Goal: Task Accomplishment & Management: Use online tool/utility

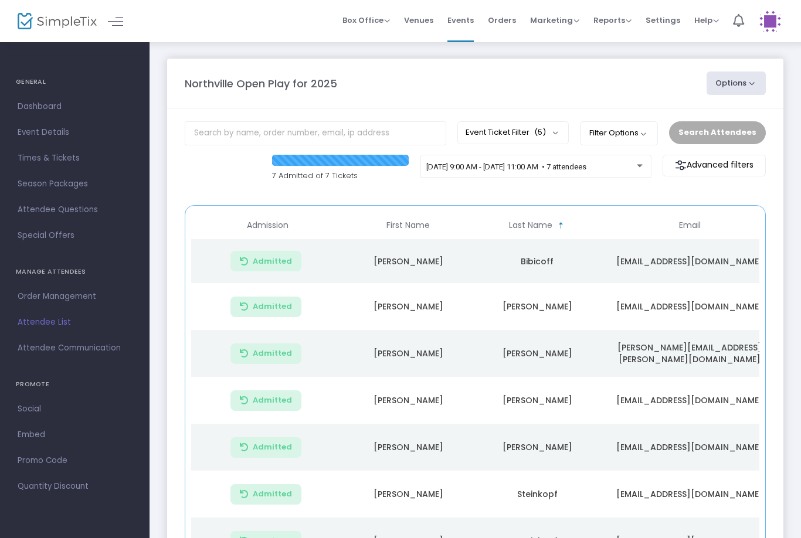
click at [586, 171] on span "9/23/2025 @ 9:00 AM - 9/23/2025 @ 11:00 AM • 7 attendees" at bounding box center [506, 166] width 160 height 9
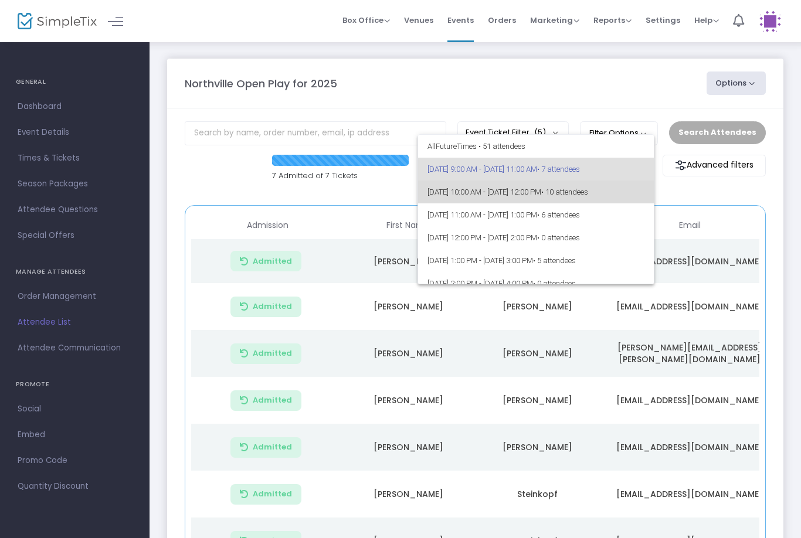
click at [588, 195] on span "• 10 attendees" at bounding box center [564, 192] width 47 height 9
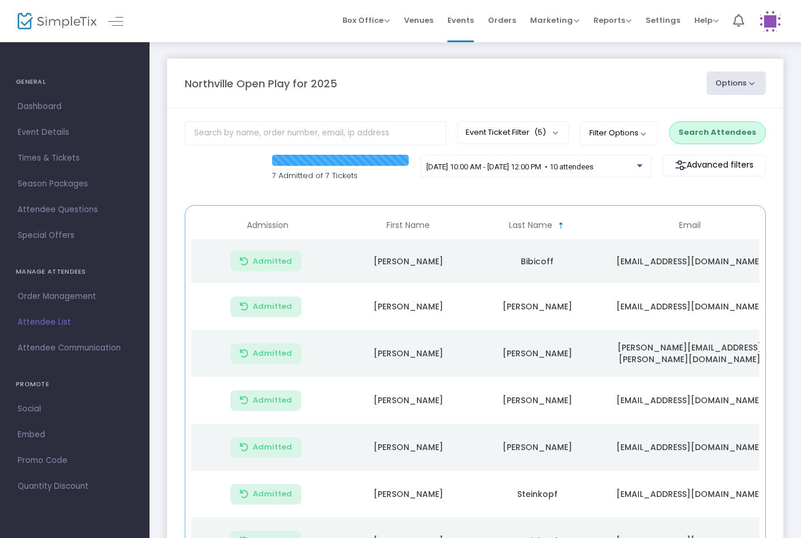
click at [744, 123] on button "Search Attendees" at bounding box center [717, 132] width 97 height 22
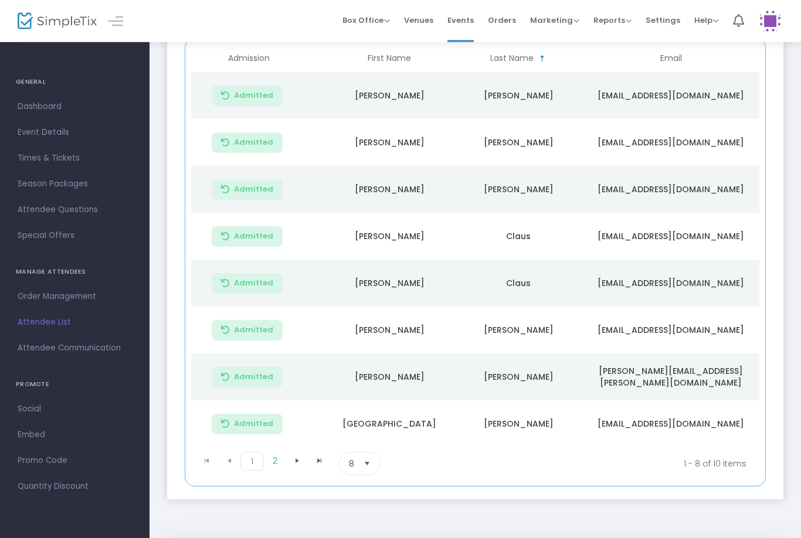
scroll to position [0, 21]
click at [280, 467] on span "2" at bounding box center [275, 462] width 22 height 18
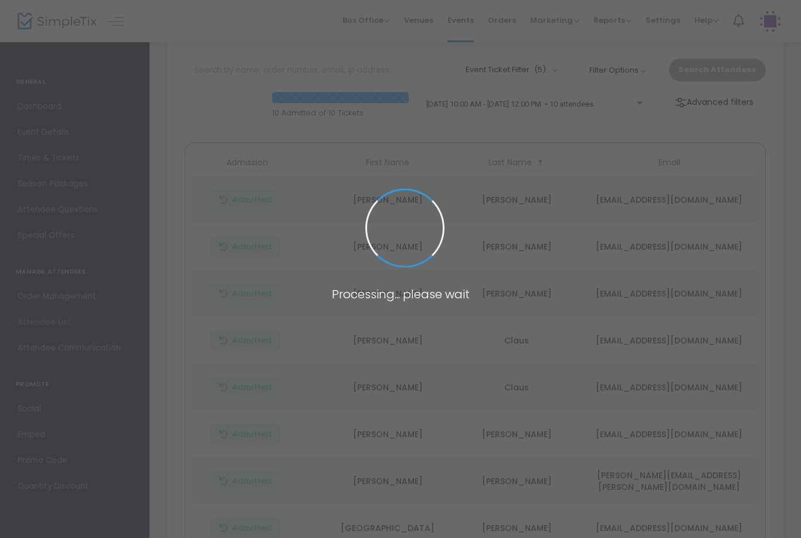
scroll to position [0, 0]
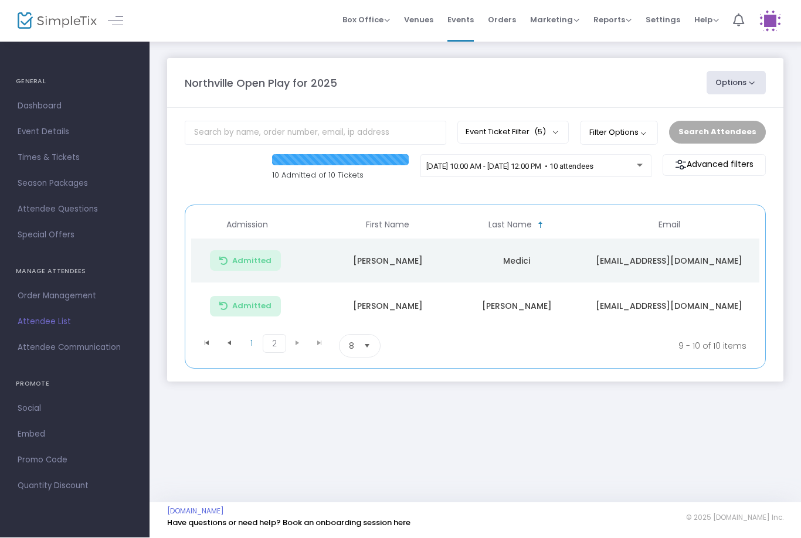
click at [586, 170] on span "9/23/2025 @ 10:00 AM - 9/23/2025 @ 12:00 PM • 10 attendees" at bounding box center [509, 166] width 167 height 9
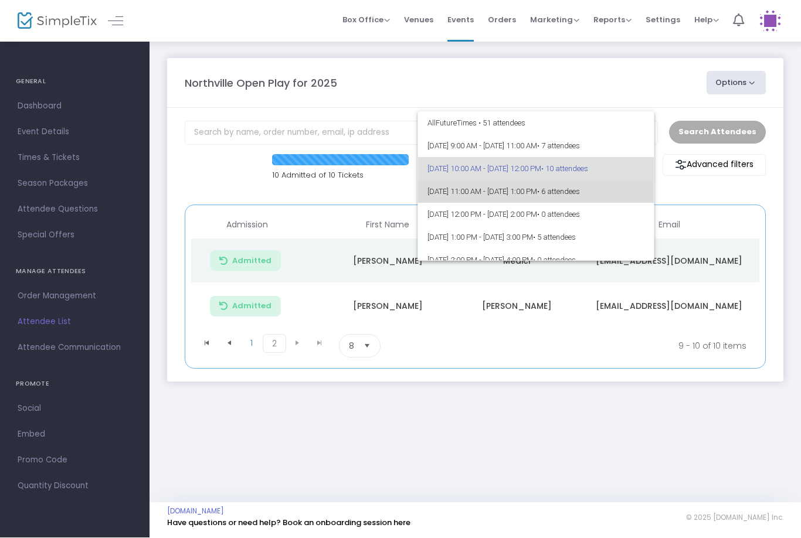
click at [581, 194] on span "9/23/2025 @ 11:00 AM - 9/23/2025 @ 1:00 PM • 6 attendees" at bounding box center [536, 192] width 218 height 23
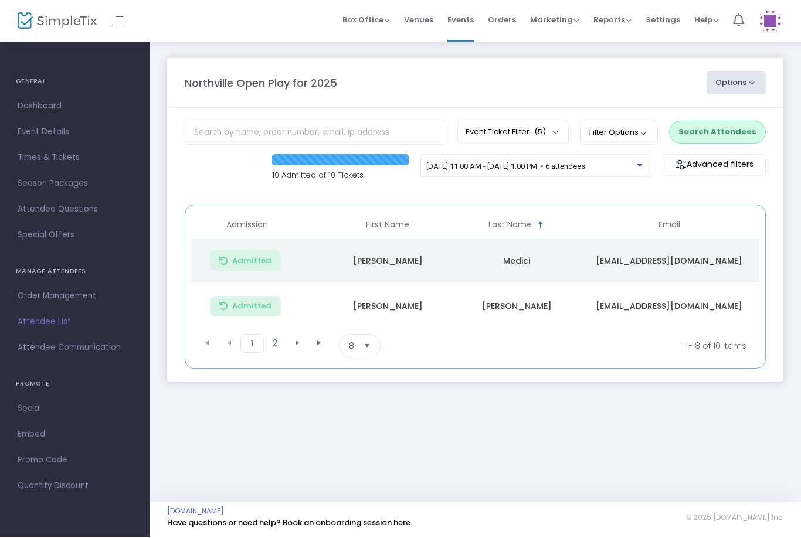
click at [721, 133] on button "Search Attendees" at bounding box center [717, 132] width 97 height 22
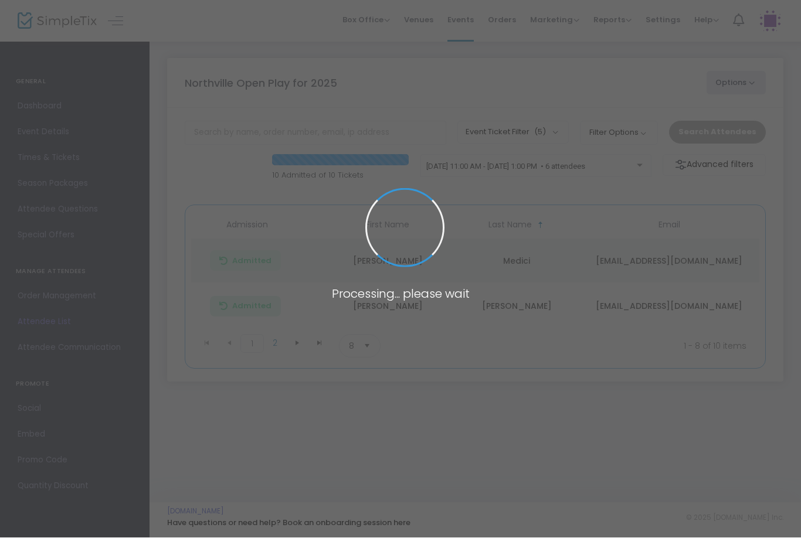
scroll to position [1, 0]
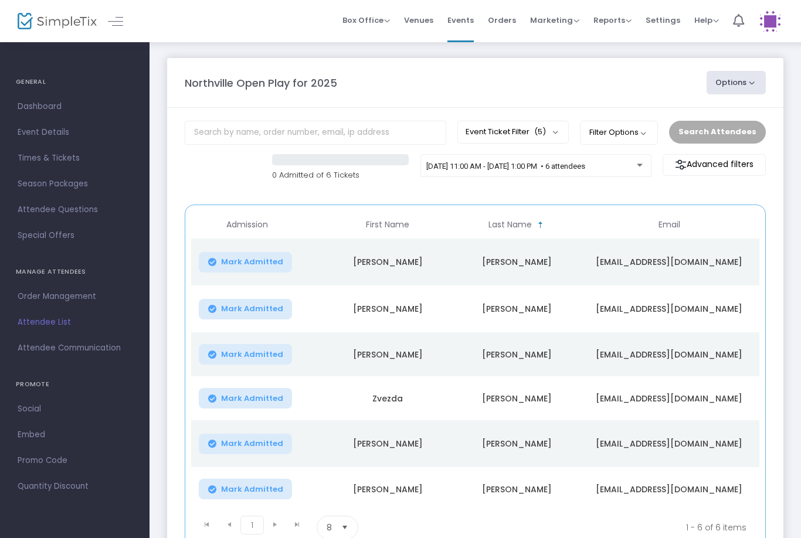
click at [254, 444] on span "Mark Admitted" at bounding box center [252, 443] width 62 height 9
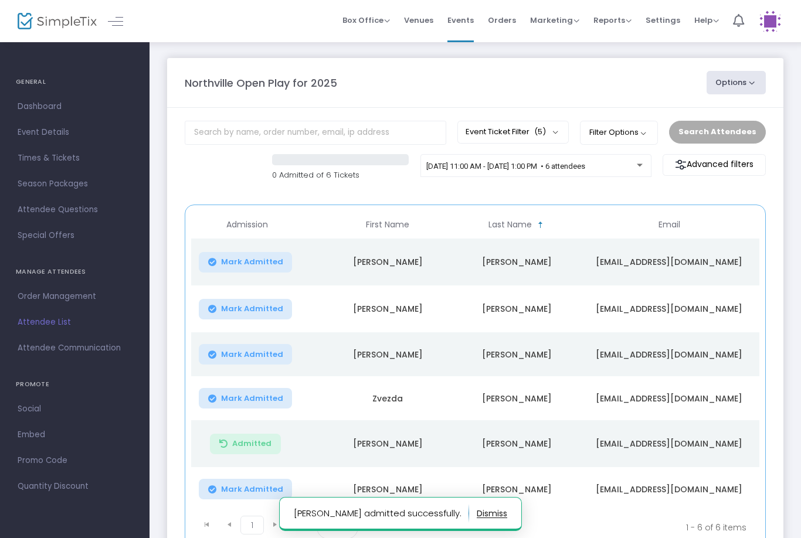
click at [257, 491] on span "Mark Admitted" at bounding box center [252, 489] width 62 height 9
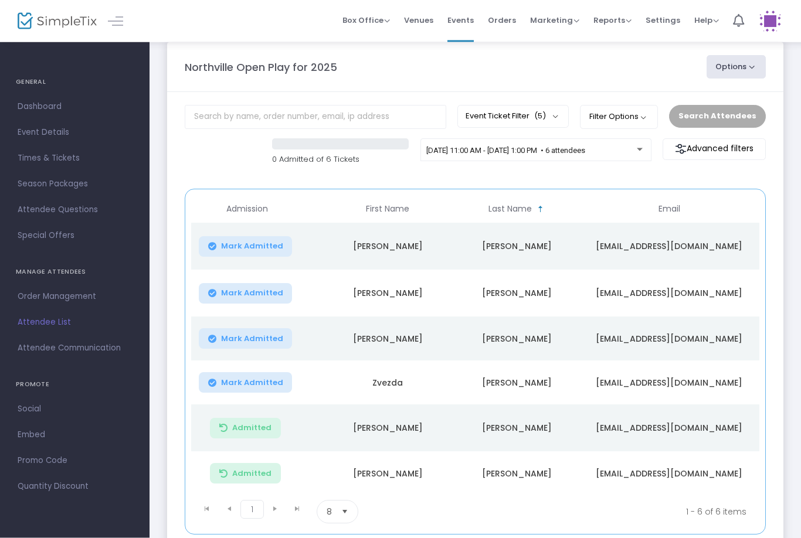
scroll to position [16, 0]
click at [637, 151] on div at bounding box center [640, 149] width 6 height 3
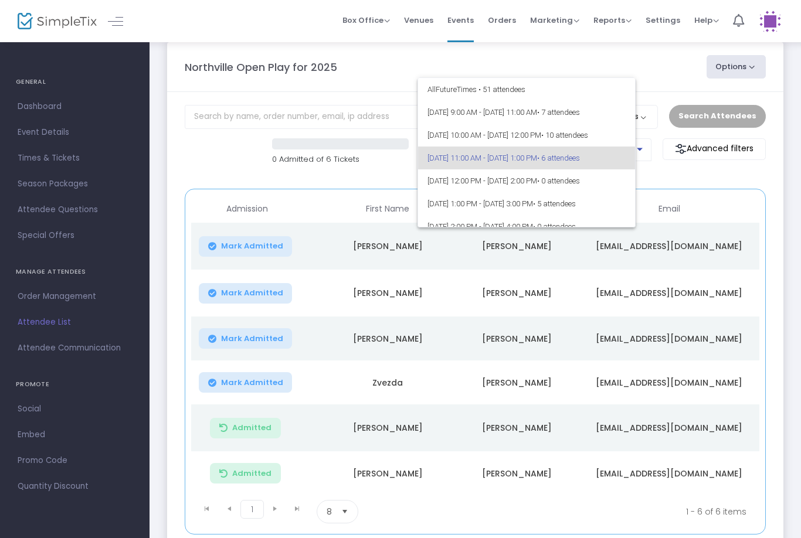
scroll to position [5, 0]
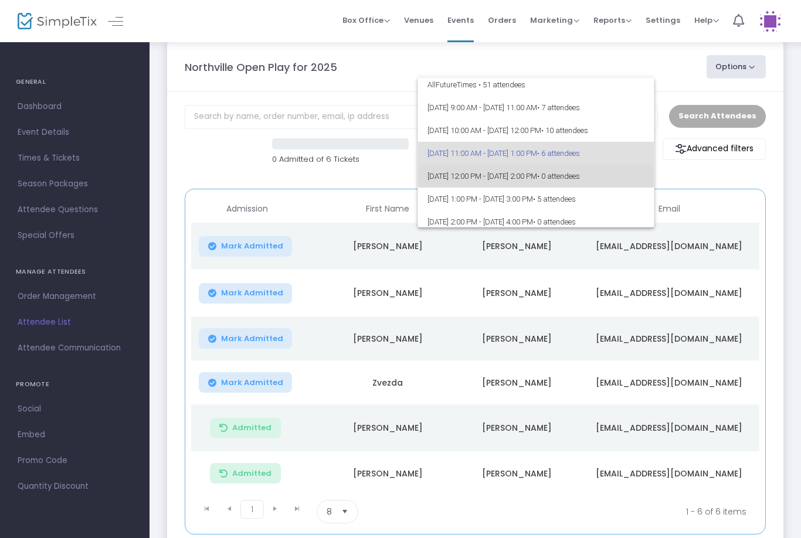
click at [608, 185] on span "9/23/2025 @ 12:00 PM - 9/23/2025 @ 2:00 PM • 0 attendees" at bounding box center [536, 176] width 218 height 23
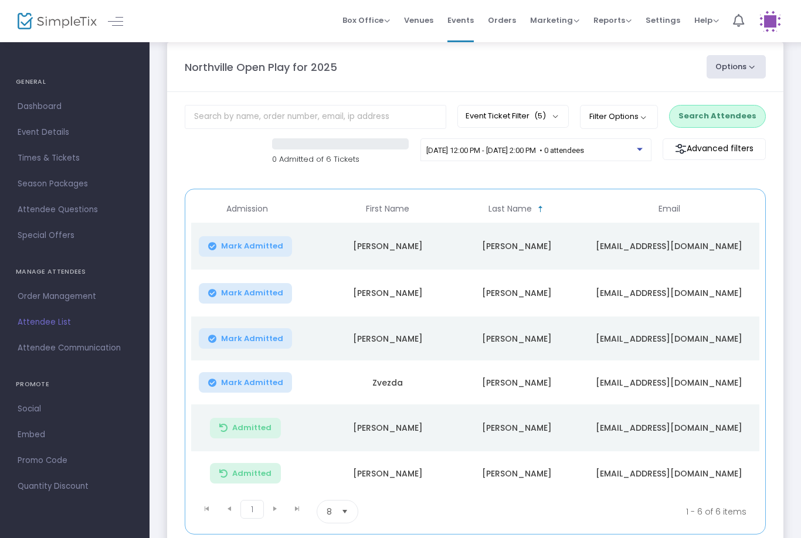
click at [584, 154] on span "9/23/2025 @ 12:00 PM - 9/23/2025 @ 2:00 PM • 0 attendees" at bounding box center [505, 150] width 158 height 9
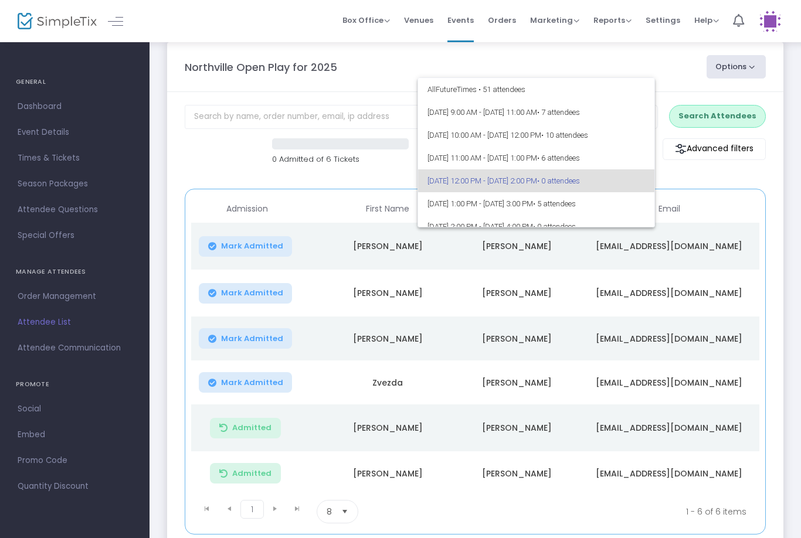
scroll to position [28, 0]
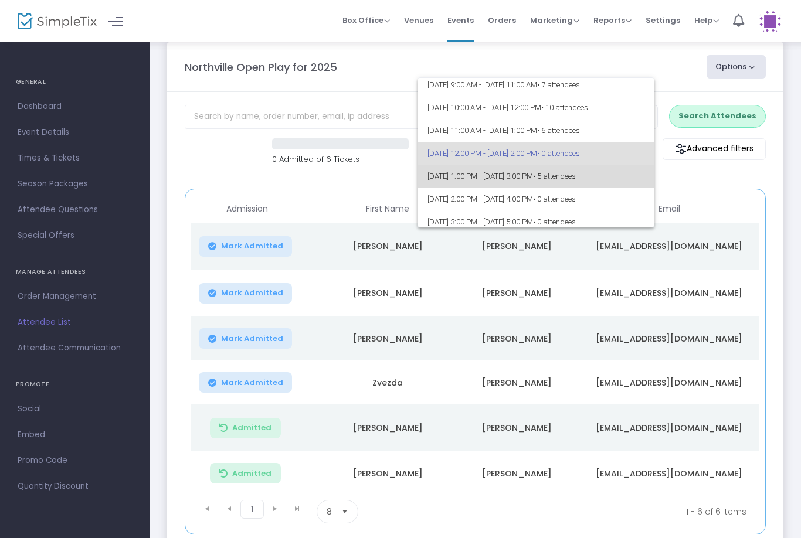
click at [576, 180] on span "• 5 attendees" at bounding box center [554, 176] width 43 height 9
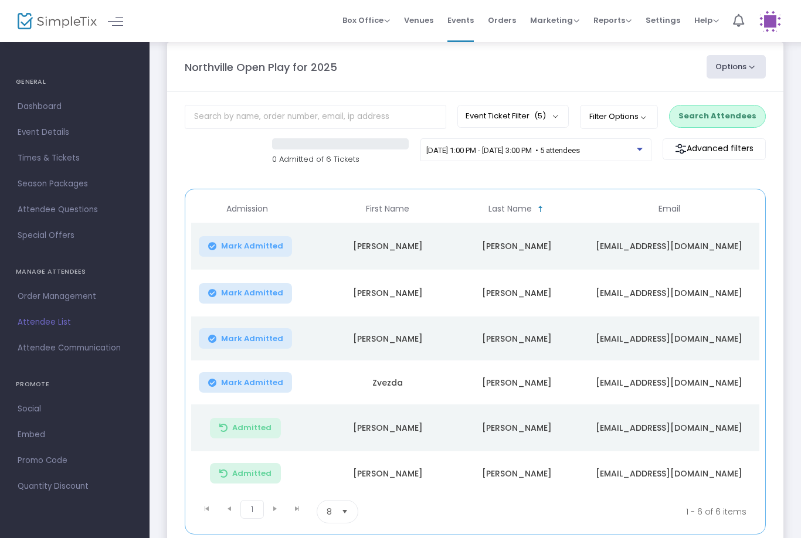
click at [743, 118] on button "Search Attendees" at bounding box center [717, 116] width 97 height 22
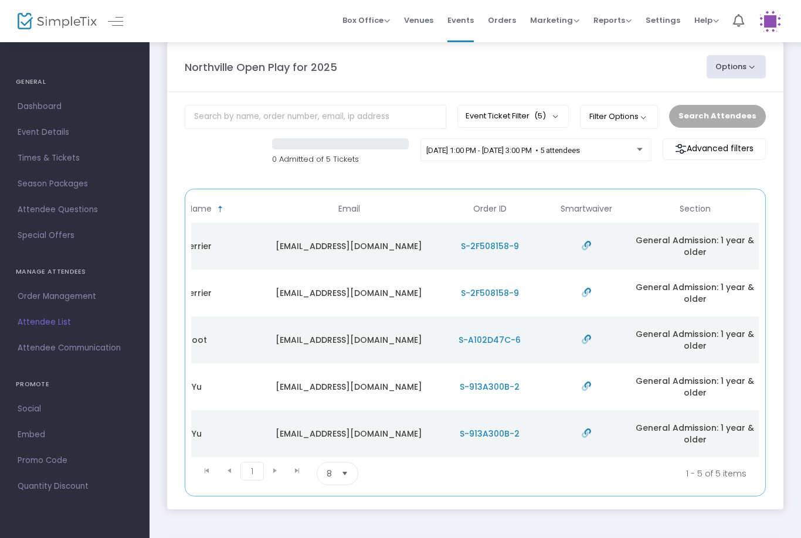
scroll to position [0, 341]
click at [554, 155] on span "9/23/2025 @ 1:00 PM - 9/23/2025 @ 3:00 PM • 5 attendees" at bounding box center [503, 150] width 154 height 9
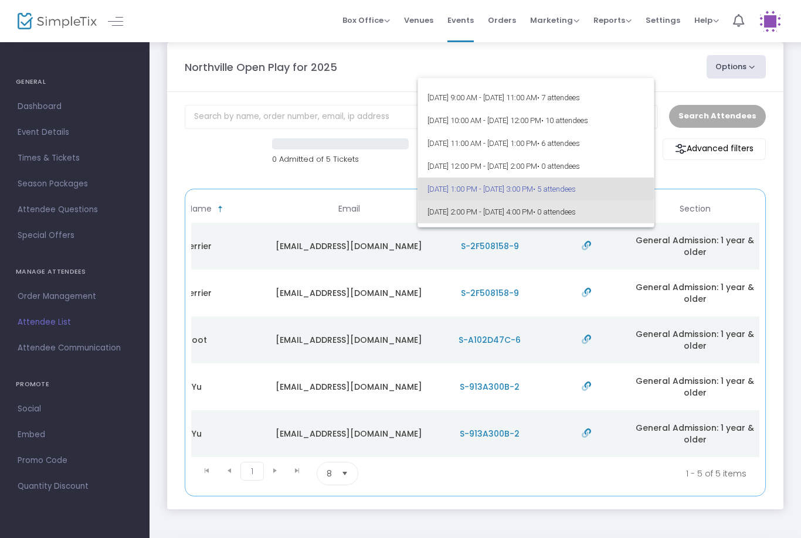
scroll to position [11, 0]
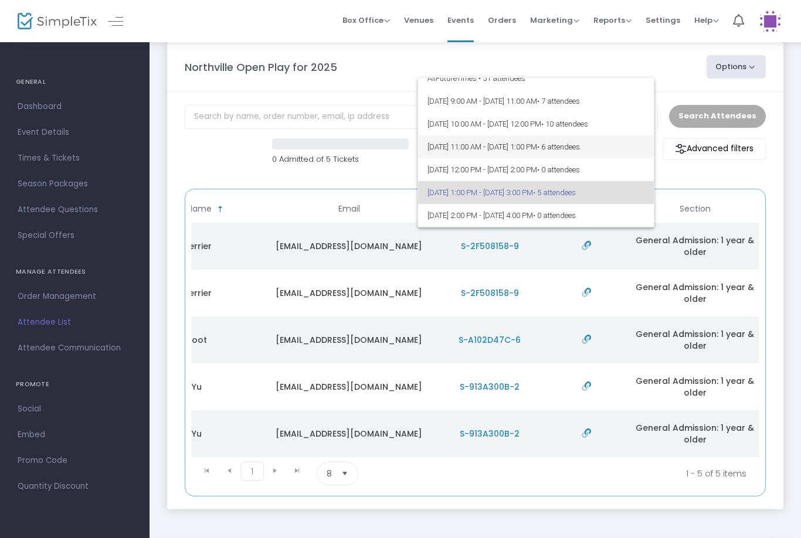
click at [515, 142] on span "9/23/2025 @ 11:00 AM - 9/23/2025 @ 1:00 PM • 6 attendees" at bounding box center [536, 146] width 218 height 23
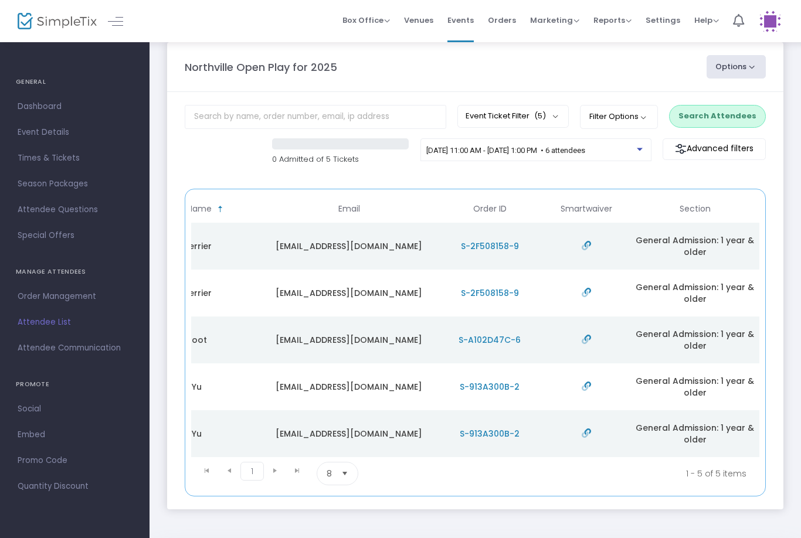
click at [711, 152] on m-button "Advanced filters" at bounding box center [714, 149] width 103 height 22
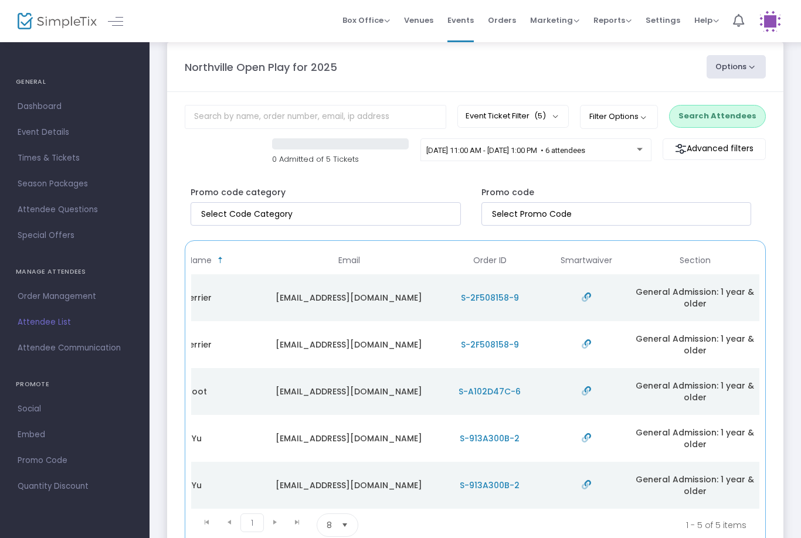
click at [707, 109] on button "Search Attendees" at bounding box center [717, 116] width 97 height 22
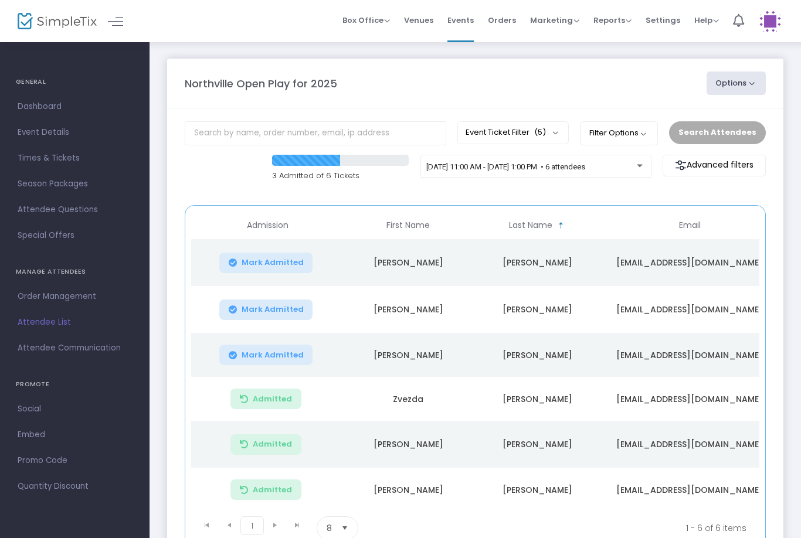
click at [278, 305] on span "Mark Admitted" at bounding box center [273, 309] width 62 height 9
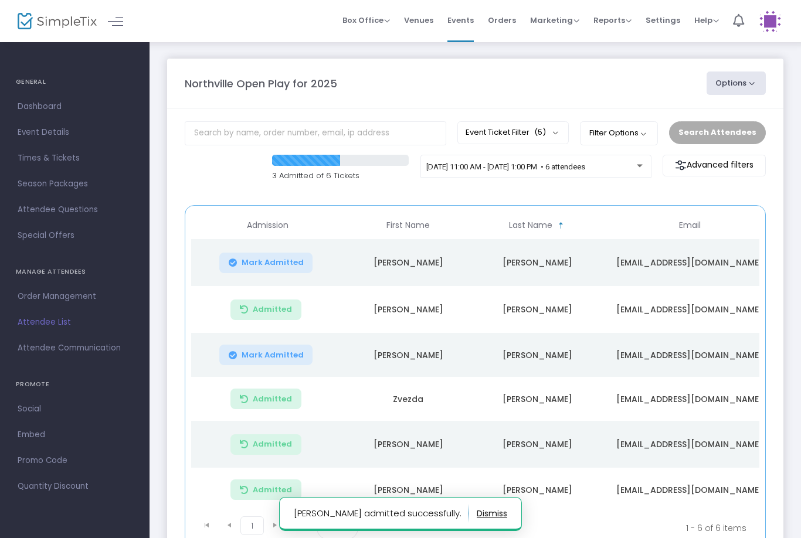
click at [279, 260] on span "Mark Admitted" at bounding box center [273, 262] width 62 height 9
